Goal: Task Accomplishment & Management: Use online tool/utility

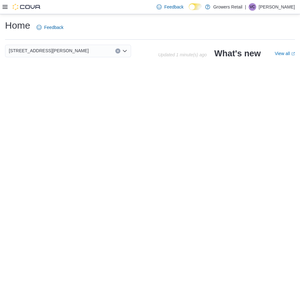
click at [6, 8] on icon at bounding box center [5, 6] width 5 height 5
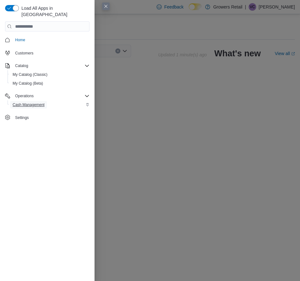
click at [22, 102] on span "Cash Management" at bounding box center [29, 104] width 32 height 5
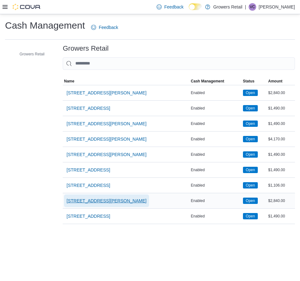
click at [86, 201] on span "[STREET_ADDRESS][PERSON_NAME]" at bounding box center [106, 201] width 80 height 6
